Goal: Transaction & Acquisition: Purchase product/service

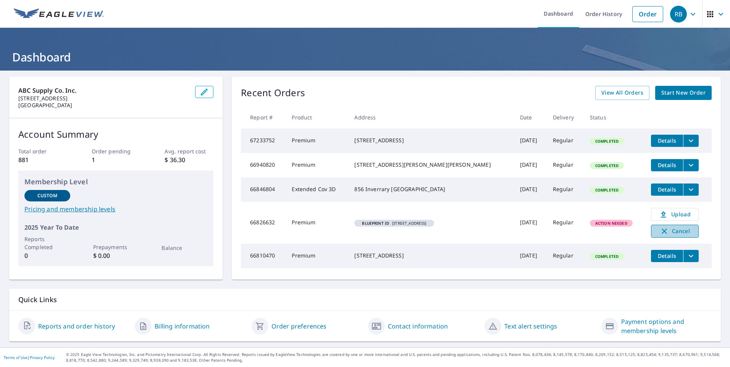
click at [668, 236] on span "Cancel" at bounding box center [675, 231] width 32 height 9
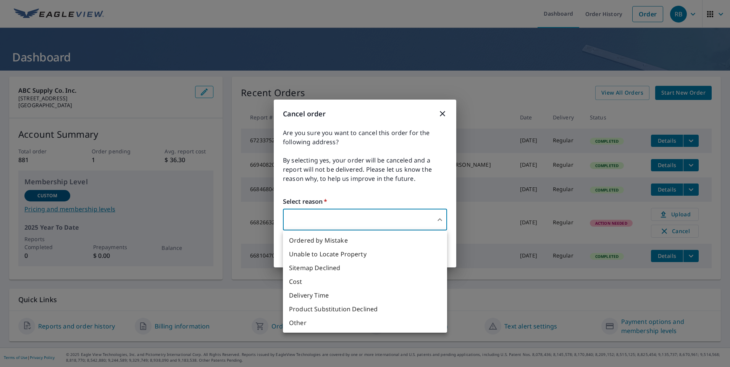
click at [439, 220] on body "RB RB Dashboard Order History Order RB Dashboard ABC Supply Co. inc. [STREET_AD…" at bounding box center [365, 183] width 730 height 367
click at [311, 309] on li "Product Substitution Declined" at bounding box center [365, 309] width 164 height 14
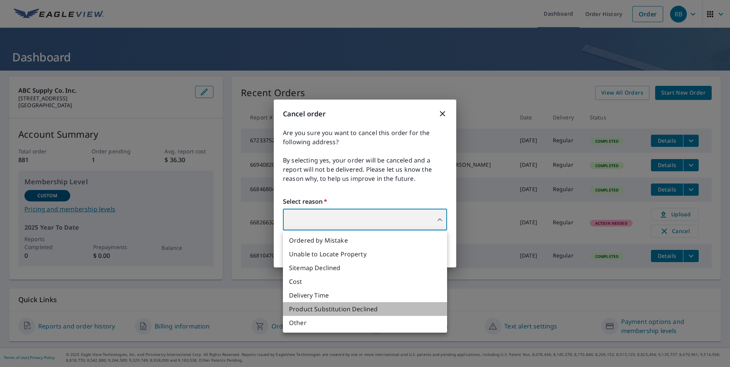
type input "35"
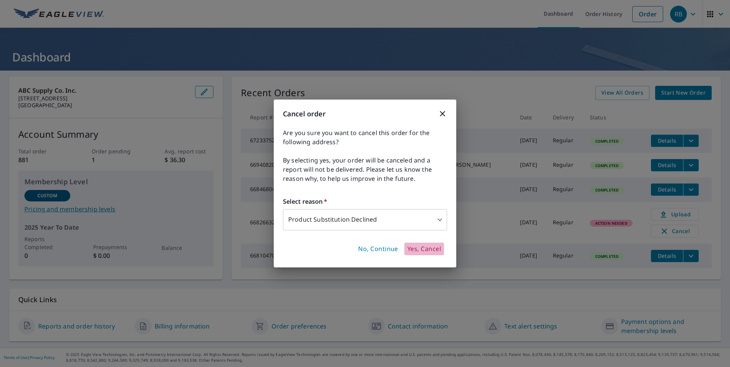
click at [427, 246] on span "Yes, Cancel" at bounding box center [424, 249] width 34 height 8
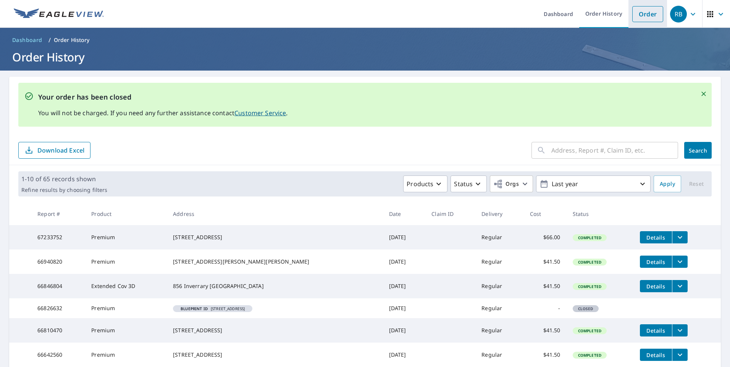
click at [637, 13] on link "Order" at bounding box center [647, 14] width 31 height 16
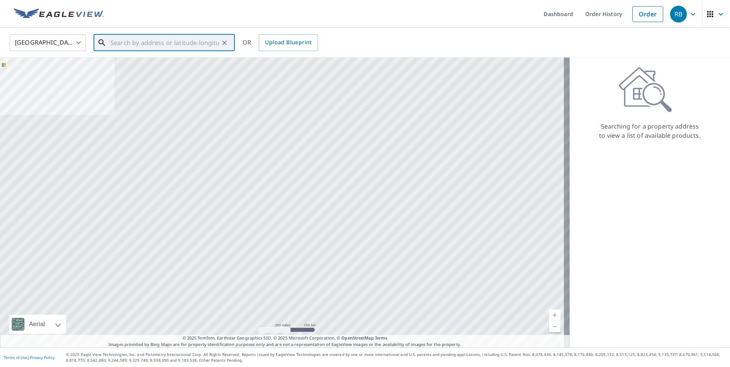
click at [114, 43] on input "text" at bounding box center [164, 42] width 109 height 21
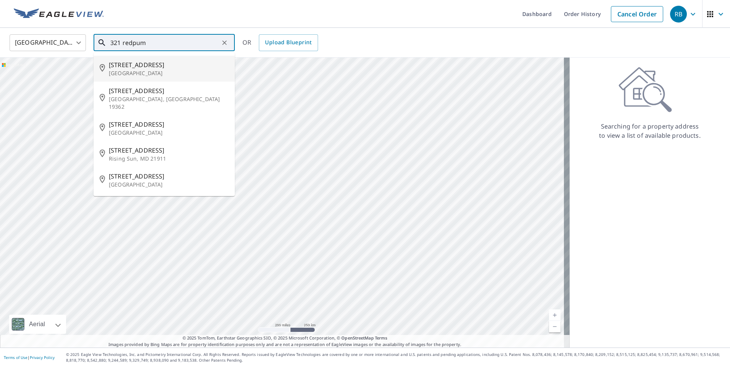
click at [137, 65] on span "[STREET_ADDRESS]" at bounding box center [169, 64] width 120 height 9
type input "[STREET_ADDRESS]"
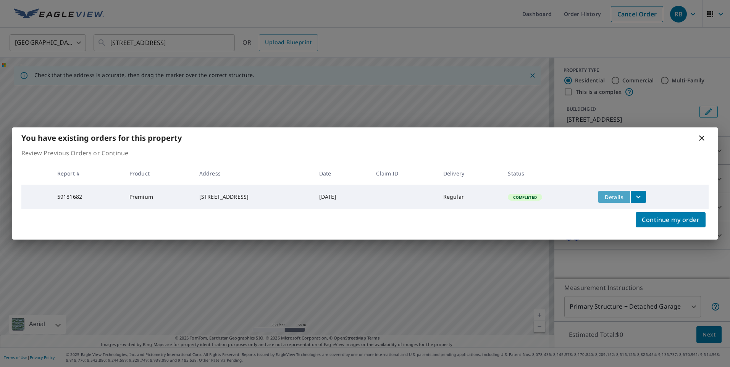
click at [624, 194] on span "Details" at bounding box center [614, 197] width 23 height 7
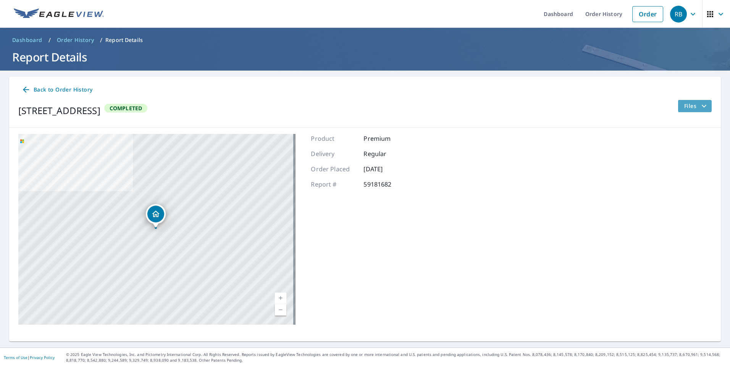
click at [691, 105] on span "Files" at bounding box center [696, 106] width 24 height 9
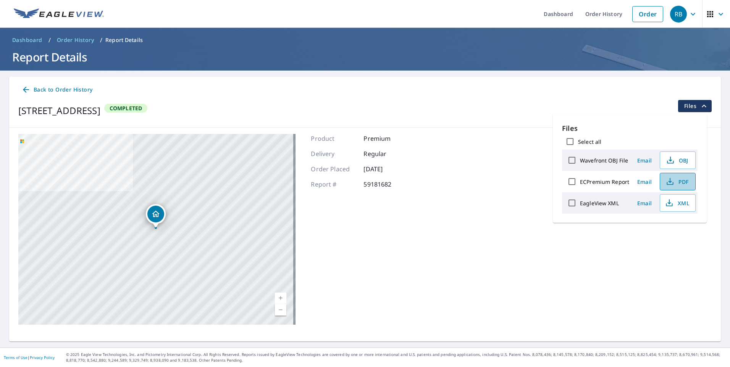
click at [680, 179] on span "PDF" at bounding box center [677, 181] width 24 height 9
click at [640, 13] on link "Order" at bounding box center [647, 14] width 31 height 16
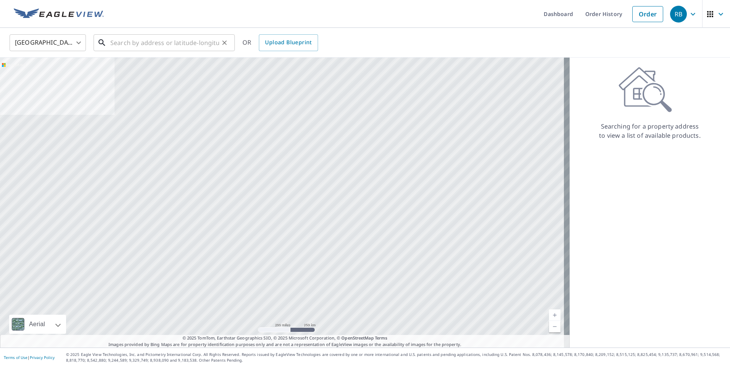
click at [121, 42] on input "text" at bounding box center [164, 42] width 109 height 21
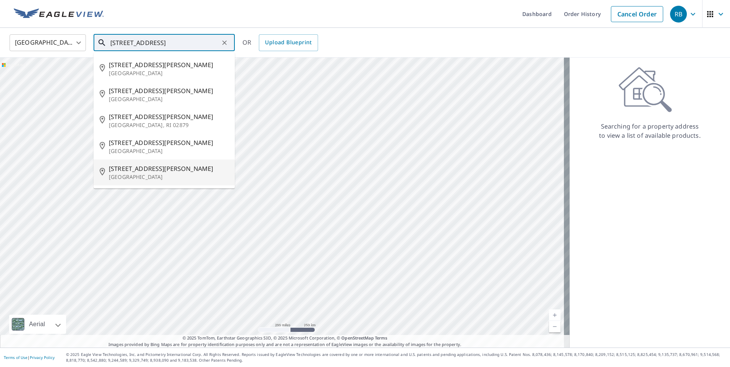
click at [141, 172] on span "[STREET_ADDRESS][PERSON_NAME]" at bounding box center [169, 168] width 120 height 9
type input "[STREET_ADDRESS][PERSON_NAME]"
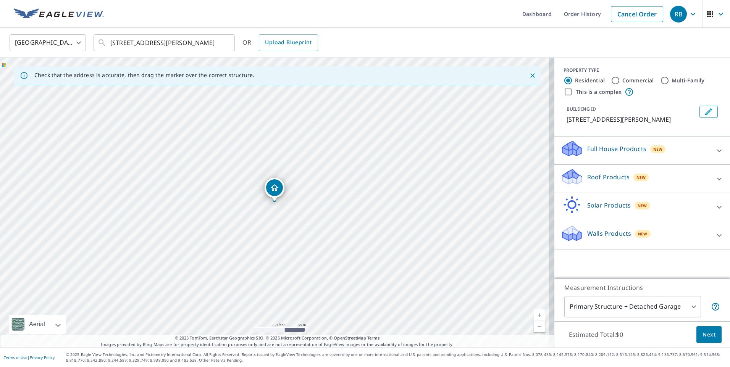
click at [597, 173] on p "Roof Products" at bounding box center [608, 177] width 42 height 9
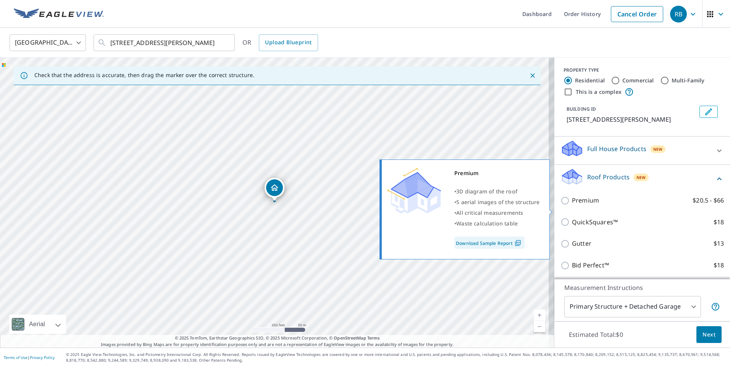
click at [561, 205] on input "Premium $20.5 - $66" at bounding box center [566, 200] width 11 height 9
checkbox input "true"
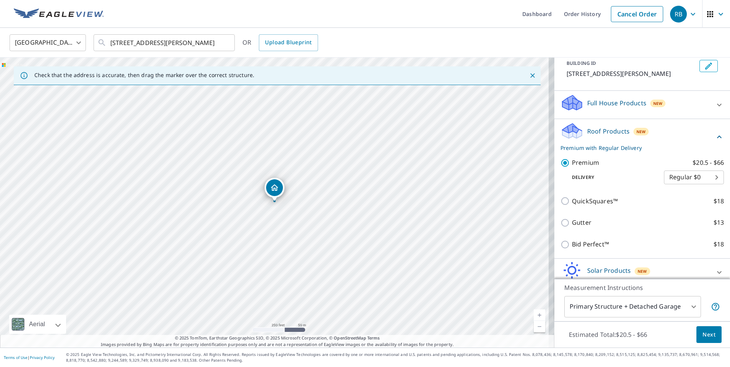
scroll to position [91, 0]
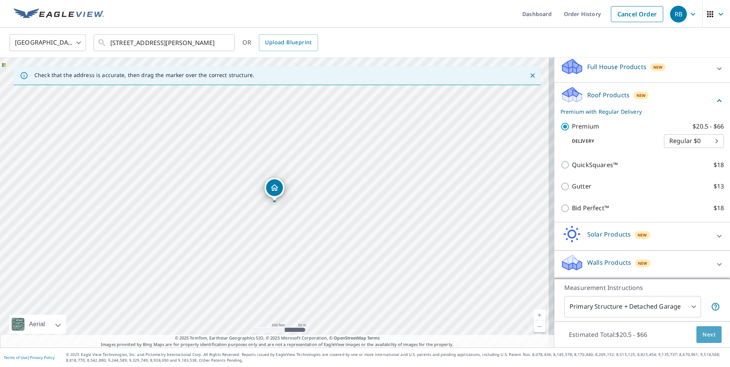
click at [703, 333] on span "Next" at bounding box center [709, 335] width 13 height 10
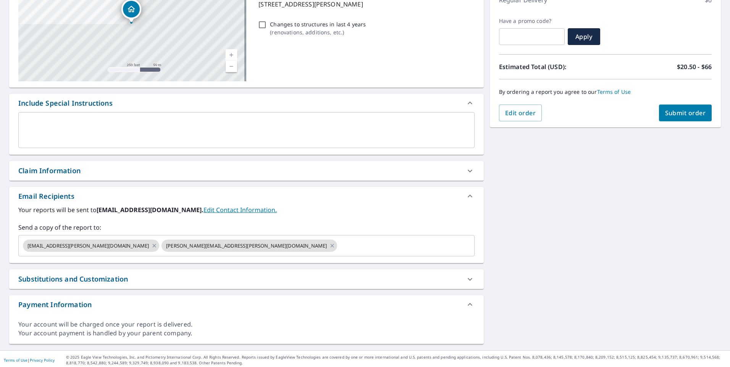
scroll to position [119, 0]
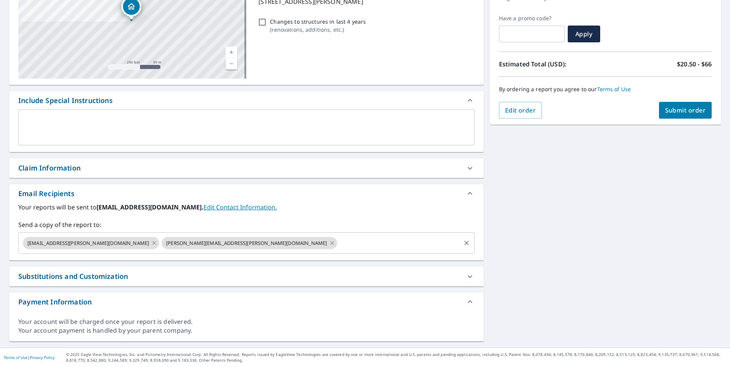
click at [152, 244] on icon at bounding box center [153, 242] width 3 height 3
click at [192, 244] on icon at bounding box center [193, 242] width 3 height 3
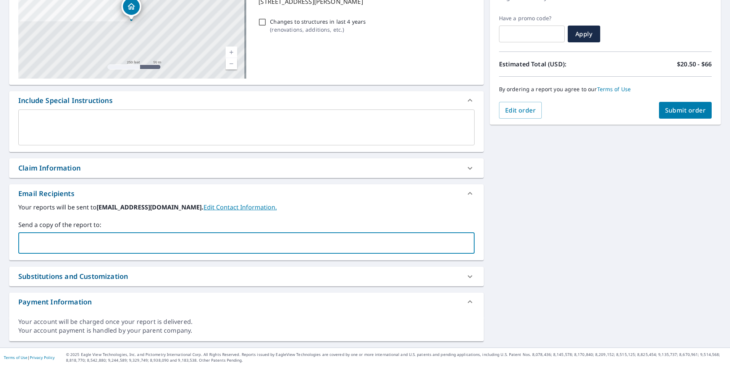
click at [27, 245] on input "text" at bounding box center [241, 243] width 438 height 15
type input "[PERSON_NAME][EMAIL_ADDRESS][PERSON_NAME][DOMAIN_NAME]"
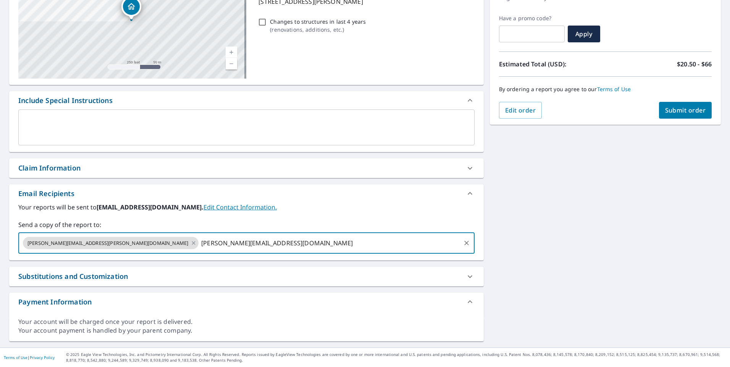
type input "[PERSON_NAME][EMAIL_ADDRESS][DOMAIN_NAME]"
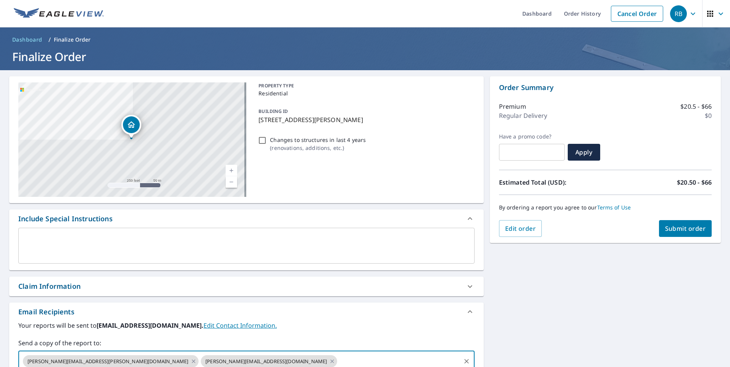
scroll to position [0, 0]
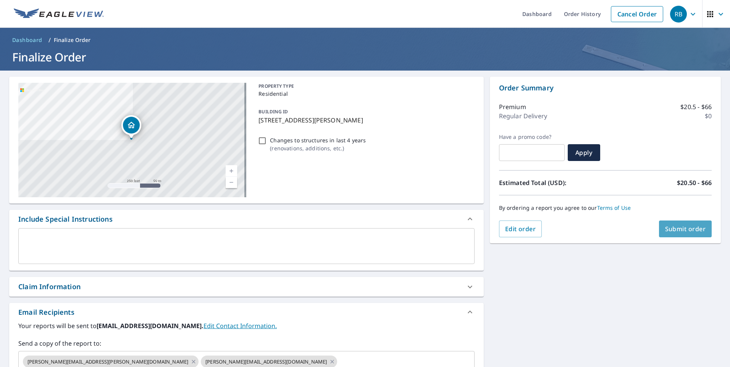
click at [676, 225] on span "Submit order" at bounding box center [685, 229] width 41 height 8
